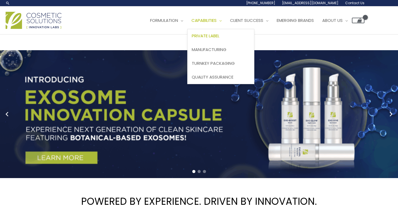
click at [217, 36] on span "Private Label" at bounding box center [206, 36] width 28 height 6
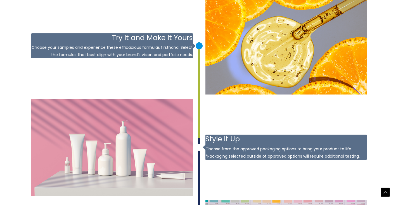
scroll to position [718, 0]
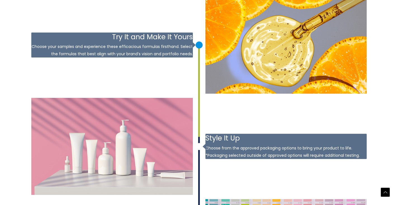
click at [174, 45] on p "Choose your samples and experience these efficacious formulas firsthand. Select…" at bounding box center [112, 50] width 162 height 15
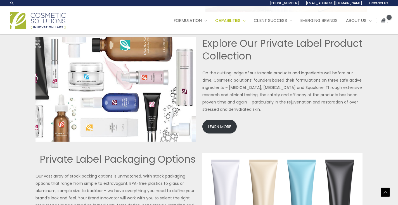
scroll to position [1204, 0]
click at [227, 128] on link "LEARN MORE" at bounding box center [220, 127] width 34 height 14
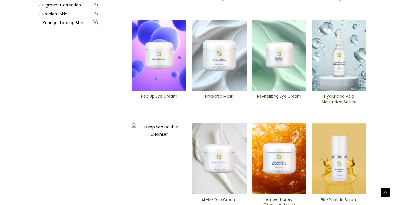
scroll to position [168, 0]
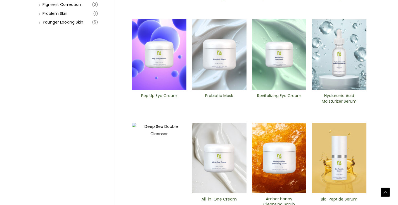
click at [212, 47] on img at bounding box center [219, 54] width 55 height 71
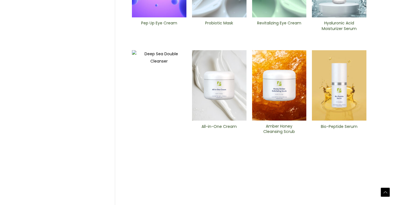
scroll to position [241, 0]
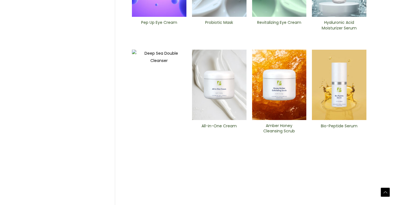
click at [279, 82] on img at bounding box center [279, 85] width 55 height 70
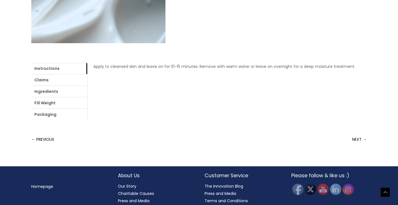
scroll to position [200, 0]
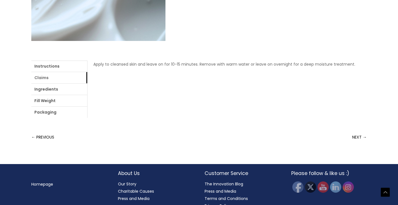
click at [51, 79] on link "Claims" at bounding box center [59, 77] width 56 height 11
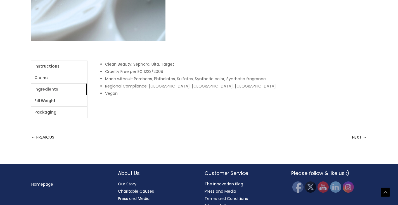
click at [51, 88] on link "Ingredients" at bounding box center [59, 88] width 56 height 11
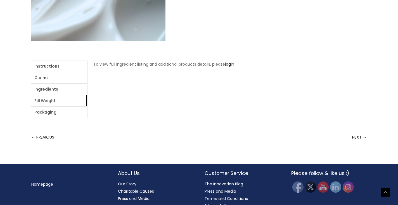
click at [50, 101] on link "Fill Weight" at bounding box center [59, 100] width 56 height 11
click at [51, 113] on link "Packaging" at bounding box center [59, 111] width 56 height 11
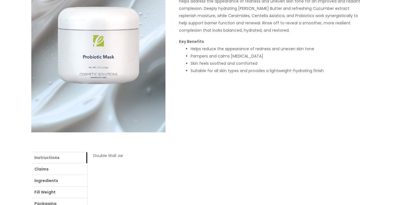
scroll to position [0, 0]
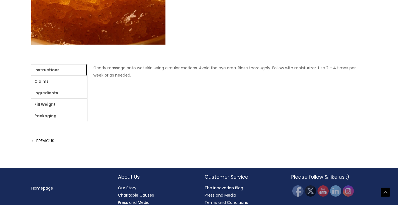
scroll to position [202, 0]
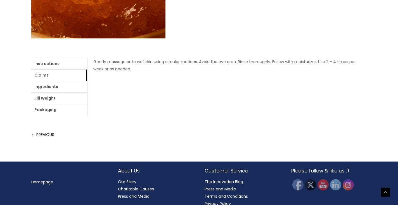
click at [58, 76] on link "Claims" at bounding box center [59, 74] width 56 height 11
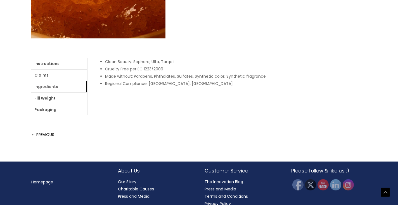
click at [58, 84] on link "Ingredients" at bounding box center [59, 86] width 56 height 11
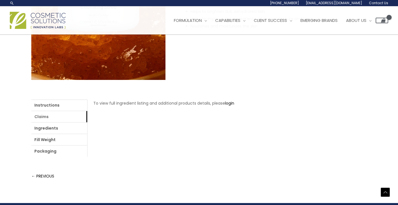
scroll to position [57, 0]
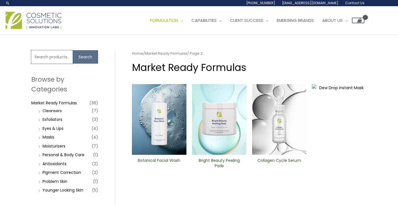
click at [54, 58] on input "Search for:" at bounding box center [51, 56] width 41 height 13
type input "honey"
click at [85, 55] on button "Search" at bounding box center [85, 56] width 25 height 13
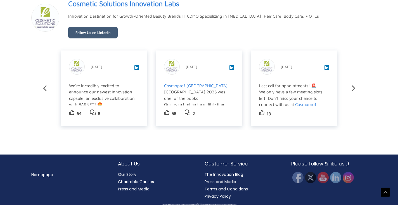
scroll to position [971, 0]
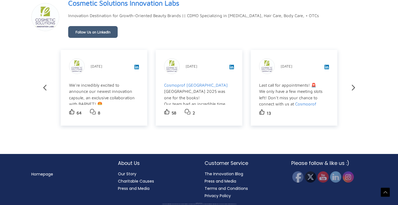
click at [110, 84] on div "We're incredibly excited to announce our newest innovation capsule, an exclusiv…" at bounding box center [103, 145] width 69 height 126
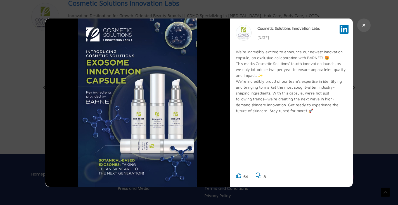
click at [380, 49] on div at bounding box center [199, 102] width 398 height 205
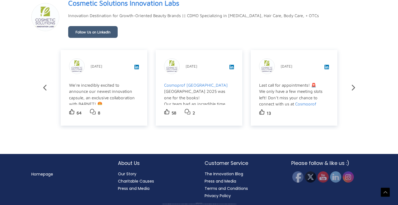
scroll to position [963, 0]
